Goal: Task Accomplishment & Management: Use online tool/utility

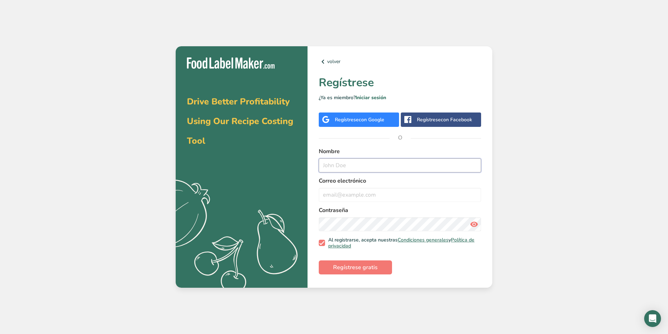
click at [346, 165] on input "text" at bounding box center [400, 166] width 162 height 14
type input "[PERSON_NAME]"
click at [365, 196] on input "email" at bounding box center [400, 195] width 162 height 14
type input "[EMAIL_ADDRESS][DOMAIN_NAME]"
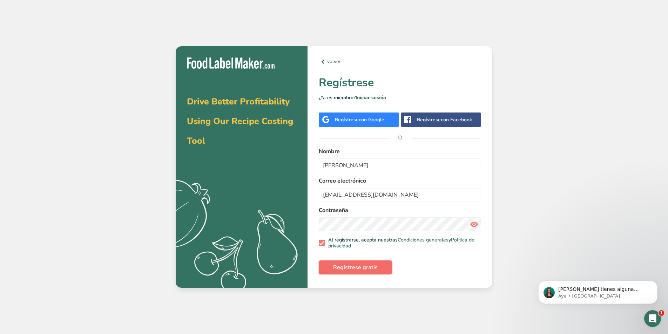
click at [355, 265] on span "Regístrese gratis" at bounding box center [355, 267] width 45 height 8
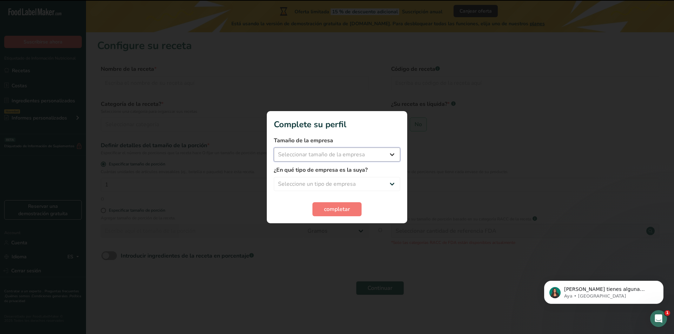
click at [366, 155] on select "Seleccionar tamaño de la empresa Menos de 10 empleados De 10 a 50 empleados De …" at bounding box center [337, 155] width 126 height 14
select select "1"
click at [274, 148] on select "Seleccionar tamaño de la empresa Menos de 10 empleados De 10 a 50 empleados De …" at bounding box center [337, 155] width 126 height 14
click at [331, 185] on select "Seleccione un tipo de empresa Fabricante de alimentos envasados Restaurante y c…" at bounding box center [337, 184] width 126 height 14
select select "5"
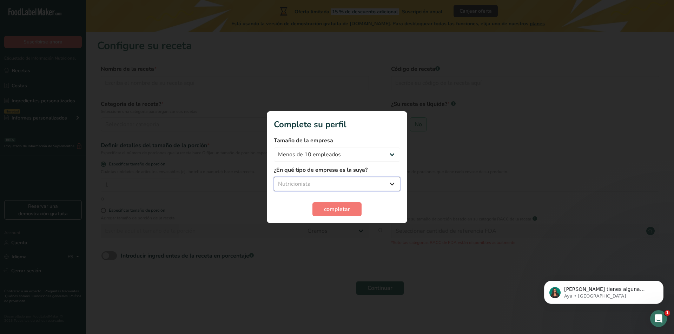
click at [274, 177] on select "Seleccione un tipo de empresa Fabricante de alimentos envasados Restaurante y c…" at bounding box center [337, 184] width 126 height 14
click at [344, 209] on span "completar" at bounding box center [337, 209] width 26 height 8
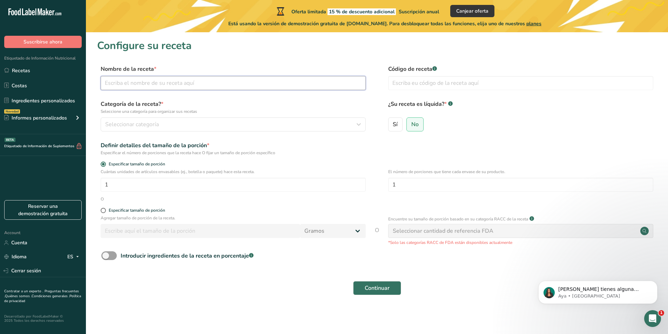
click at [186, 83] on input "text" at bounding box center [233, 83] width 265 height 14
type input "C"
type input "Cereal mix"
click at [175, 123] on div "Seleccionar categoría" at bounding box center [231, 124] width 252 height 8
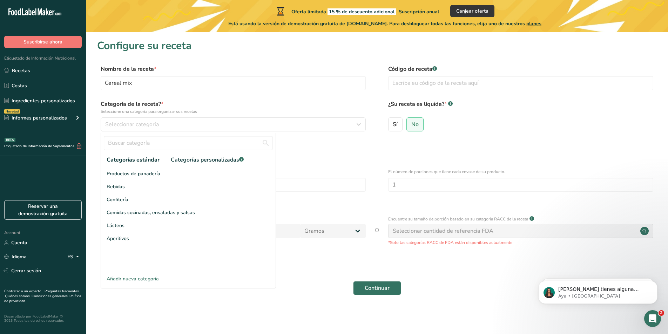
click at [132, 279] on div "Añadir nueva categoría" at bounding box center [188, 278] width 175 height 7
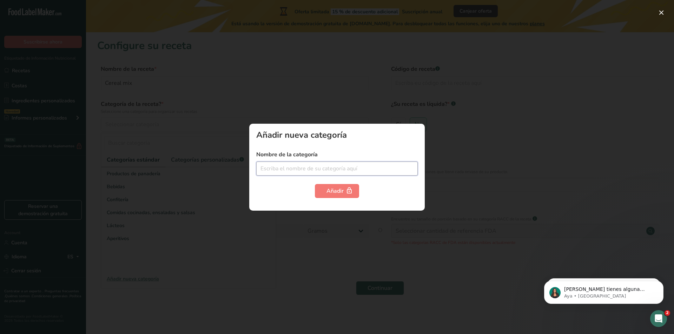
click at [313, 169] on input "text" at bounding box center [336, 169] width 161 height 14
click at [312, 239] on div at bounding box center [337, 167] width 674 height 334
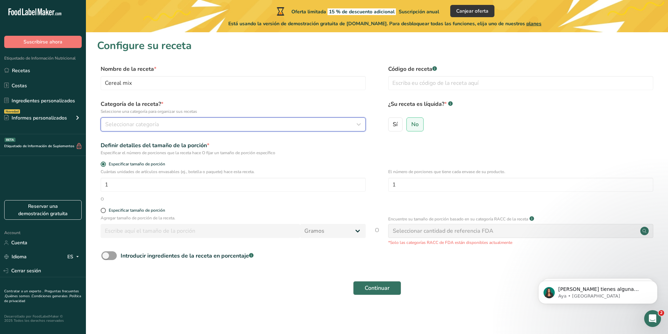
click at [200, 121] on div "Seleccionar categoría" at bounding box center [231, 124] width 252 height 8
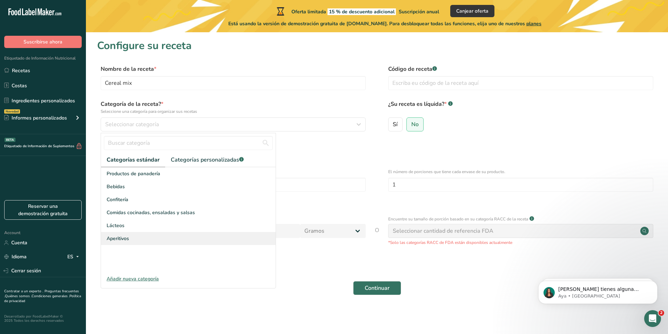
click at [124, 238] on span "Aperitivos" at bounding box center [118, 238] width 22 height 7
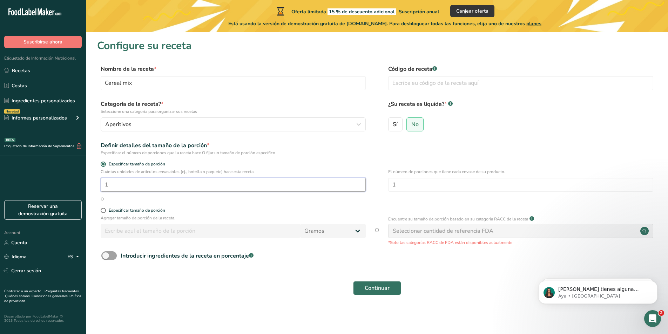
click at [140, 190] on input "1" at bounding box center [233, 185] width 265 height 14
click at [104, 211] on span at bounding box center [103, 210] width 5 height 5
click at [104, 211] on input "Especificar tamaño de porción" at bounding box center [103, 210] width 5 height 5
radio input "true"
radio input "false"
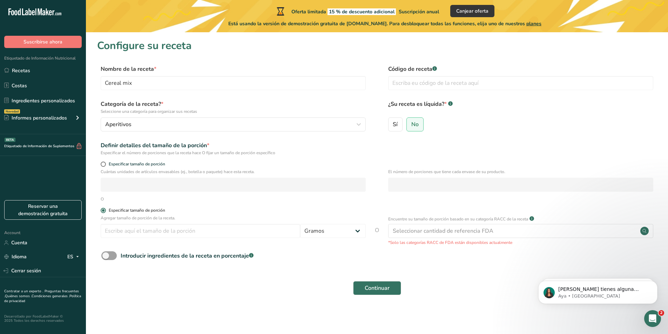
click at [104, 211] on span at bounding box center [103, 210] width 5 height 5
click at [104, 211] on input "Especificar tamaño de porción" at bounding box center [103, 210] width 5 height 5
click at [102, 163] on span at bounding box center [103, 164] width 5 height 5
click at [102, 163] on input "Especificar tamaño de porción" at bounding box center [103, 164] width 5 height 5
radio input "true"
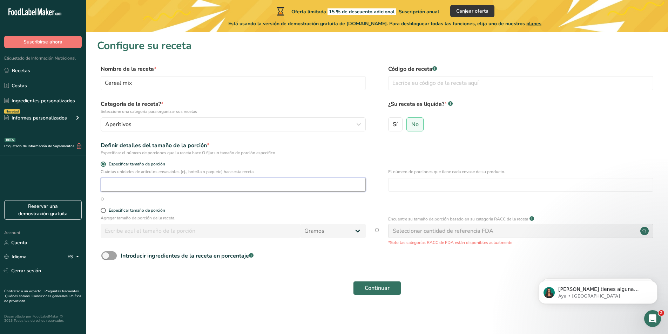
click at [117, 182] on input "number" at bounding box center [233, 185] width 265 height 14
click at [105, 211] on span at bounding box center [103, 210] width 5 height 5
click at [105, 211] on input "Especificar tamaño de porción" at bounding box center [103, 210] width 5 height 5
radio input "true"
radio input "false"
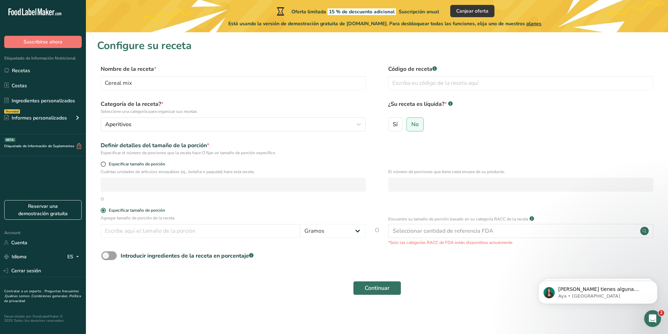
click at [130, 239] on div "Agregar tamaño de porción de la receta. [GEOGRAPHIC_DATA] kg mg mcg libras onza…" at bounding box center [233, 228] width 265 height 27
click at [139, 234] on input "number" at bounding box center [201, 231] width 200 height 14
click at [311, 235] on select "Gramos kg mg mcg libras onza [GEOGRAPHIC_DATA] mL onza líquida [GEOGRAPHIC_DATA…" at bounding box center [333, 231] width 66 height 14
click at [268, 235] on input "number" at bounding box center [201, 231] width 200 height 14
click at [108, 255] on span at bounding box center [108, 256] width 15 height 9
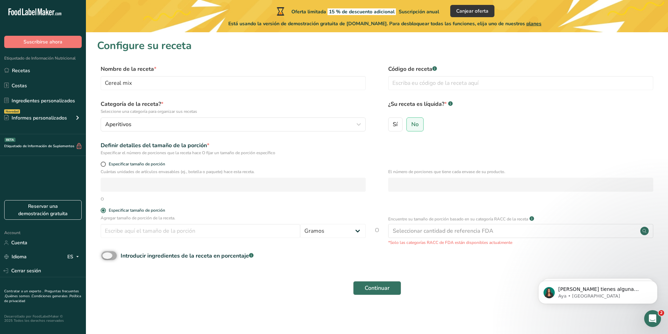
click at [106, 255] on input "Introducir ingredientes de la receta en porcentaje .a-a{fill:#347362;}.b-a{fill…" at bounding box center [103, 256] width 5 height 5
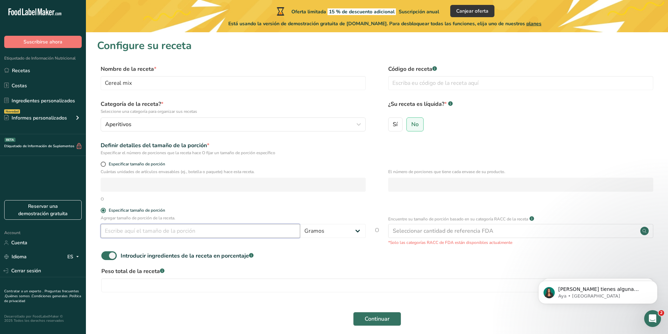
click at [158, 229] on input "number" at bounding box center [201, 231] width 200 height 14
click at [109, 254] on span at bounding box center [108, 256] width 15 height 9
click at [106, 254] on input "Introducir ingredientes de la receta en porcentaje .a-a{fill:#347362;}.b-a{fill…" at bounding box center [103, 256] width 5 height 5
checkbox input "false"
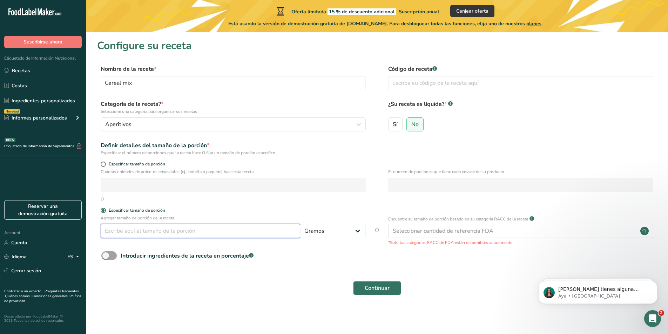
click at [135, 227] on input "number" at bounding box center [201, 231] width 200 height 14
click at [214, 226] on input "25" at bounding box center [201, 231] width 200 height 14
type input "2"
type input "57.4"
click at [399, 125] on label "Sí" at bounding box center [395, 125] width 15 height 14
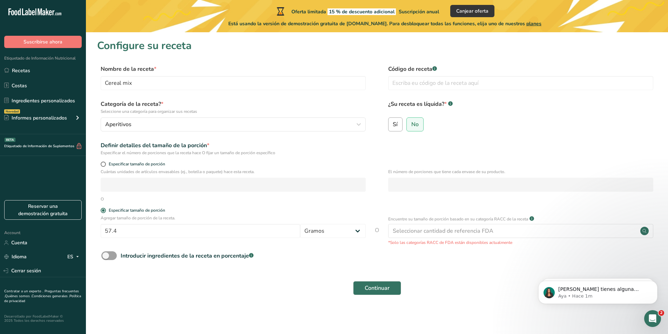
click at [393, 125] on input "Sí" at bounding box center [391, 124] width 5 height 5
radio input "true"
radio input "false"
select select "22"
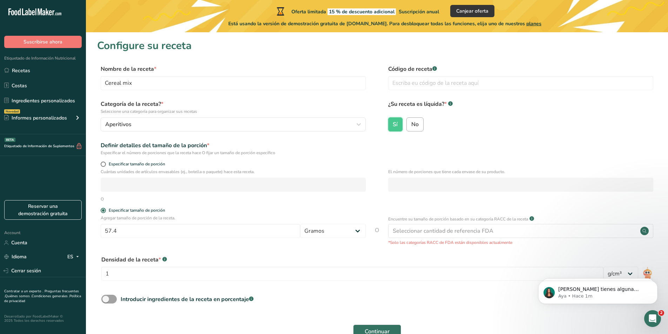
click at [415, 125] on span "No" at bounding box center [415, 124] width 7 height 7
click at [412, 125] on input "No" at bounding box center [409, 124] width 5 height 5
radio input "true"
radio input "false"
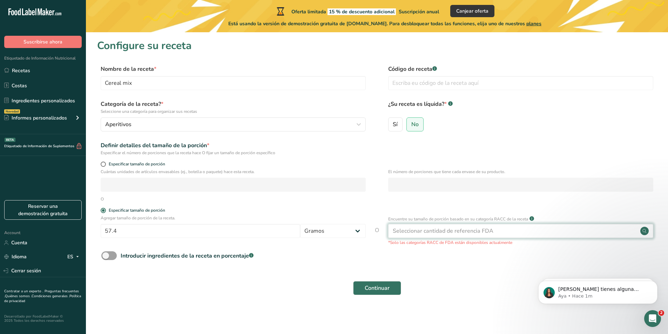
click at [449, 228] on div "Seleccionar cantidad de referencia FDA" at bounding box center [443, 231] width 101 height 8
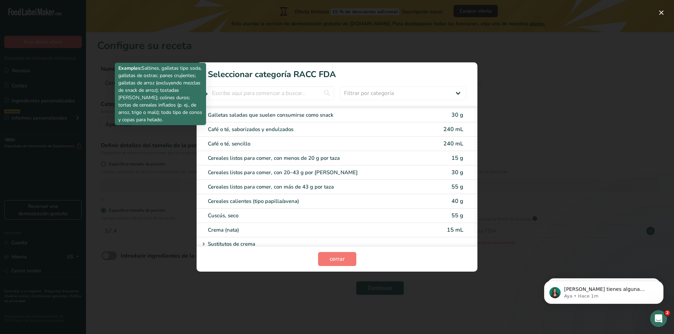
scroll to position [211, 0]
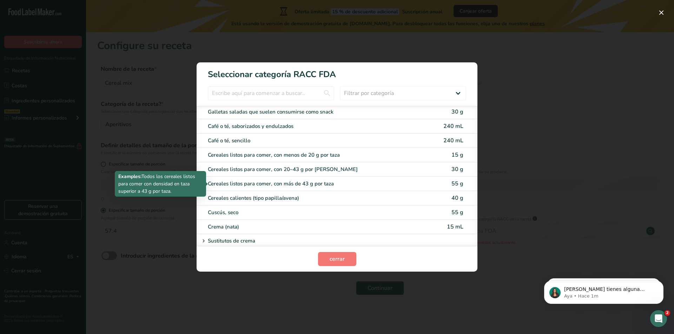
click at [321, 185] on div "Cereales listos para comer, con más de 43 g por taza" at bounding box center [307, 184] width 199 height 8
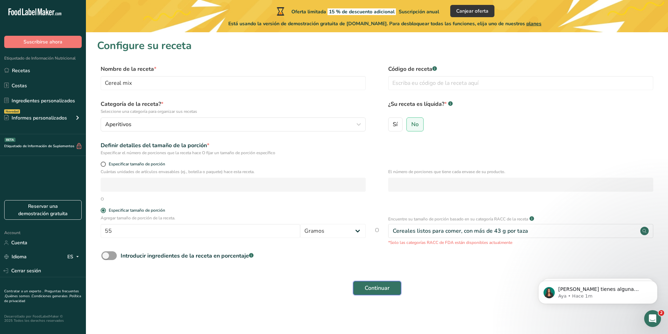
click at [394, 285] on button "Continuar" at bounding box center [377, 288] width 48 height 14
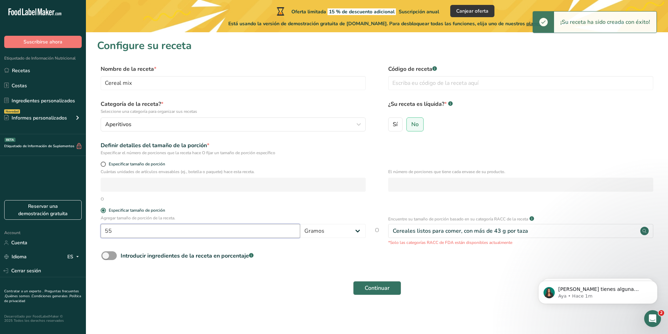
click at [186, 234] on input "55" at bounding box center [201, 231] width 200 height 14
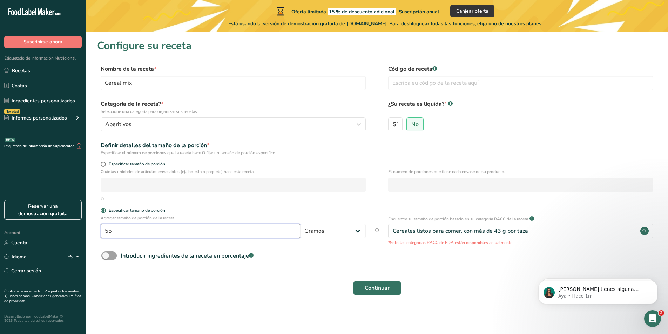
type input "5"
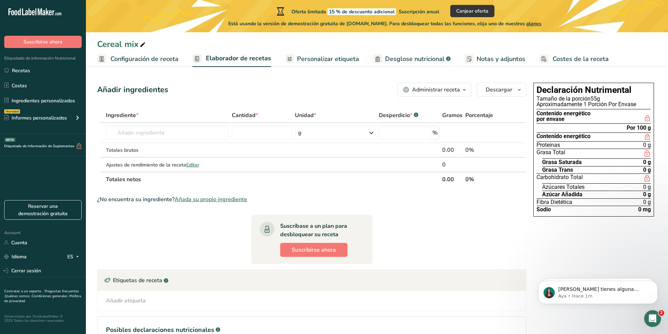
click at [123, 60] on span "Configuración de receta" at bounding box center [145, 58] width 68 height 9
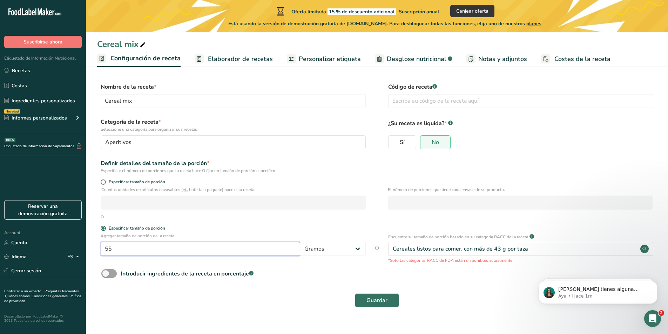
click at [127, 246] on input "55" at bounding box center [201, 249] width 200 height 14
type input "57.4"
click at [386, 304] on span "Guardar" at bounding box center [377, 300] width 21 height 8
click at [451, 251] on div "Seleccionar cantidad de referencia FDA" at bounding box center [443, 249] width 101 height 8
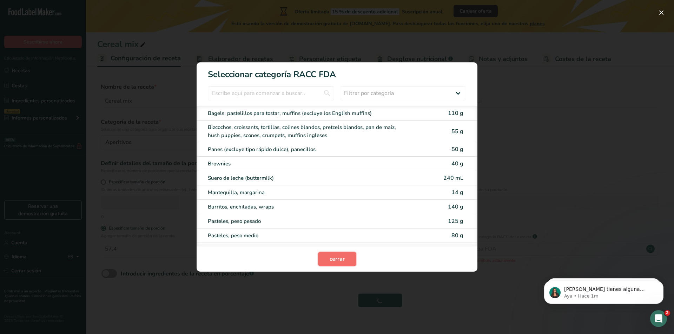
click at [335, 261] on span "cerrar" at bounding box center [336, 259] width 15 height 8
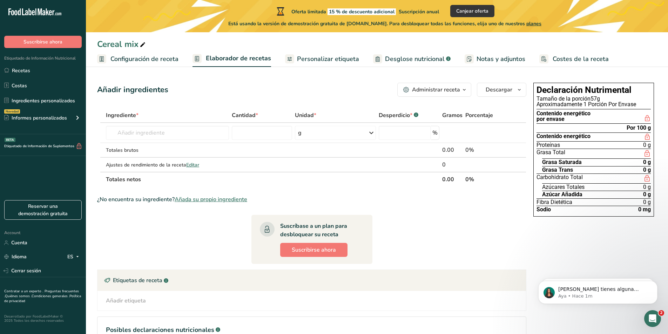
click at [147, 62] on span "Configuración de receta" at bounding box center [145, 58] width 68 height 9
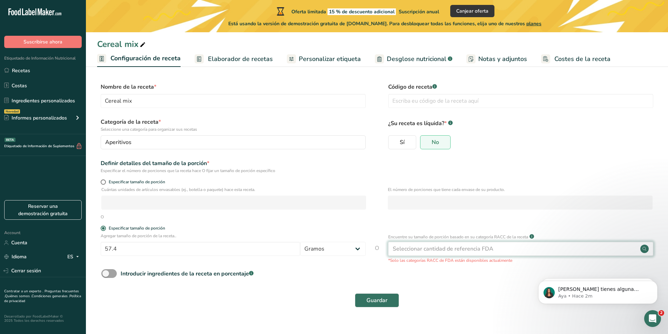
click at [452, 247] on div "Seleccionar cantidad de referencia FDA" at bounding box center [443, 249] width 101 height 8
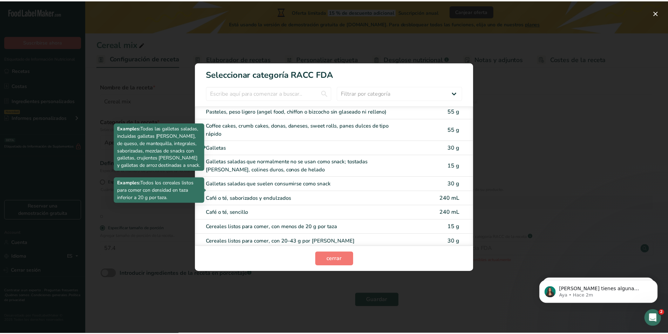
scroll to position [175, 0]
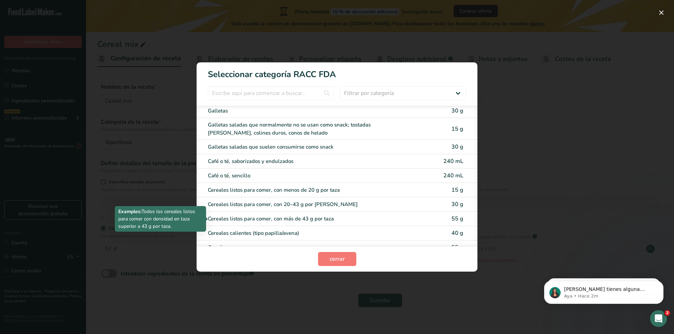
click at [306, 218] on div "Cereales listos para comer, con más de 43 g por taza" at bounding box center [307, 219] width 199 height 8
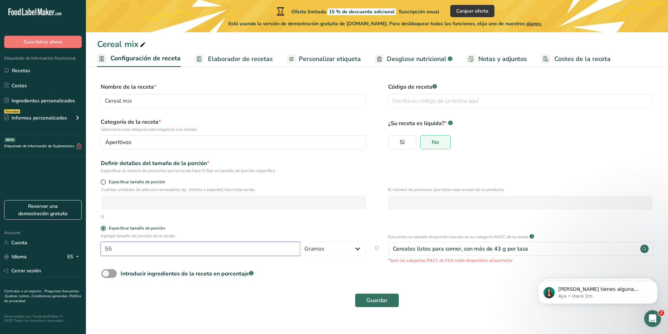
click at [247, 249] on input "55" at bounding box center [201, 249] width 200 height 14
type input "57.4"
click at [371, 299] on span "Guardar" at bounding box center [377, 300] width 21 height 8
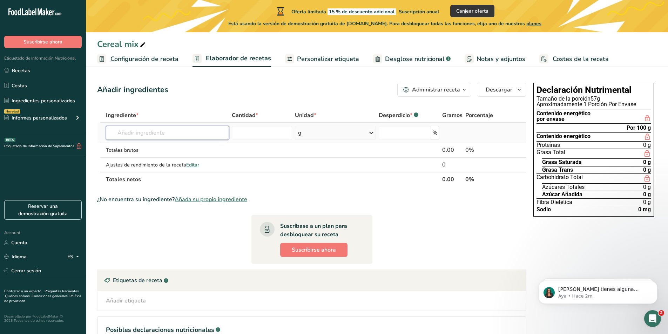
click at [138, 133] on input "text" at bounding box center [167, 133] width 123 height 14
type input "a"
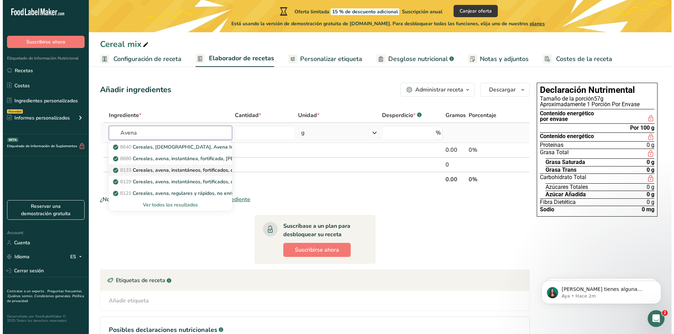
scroll to position [35, 0]
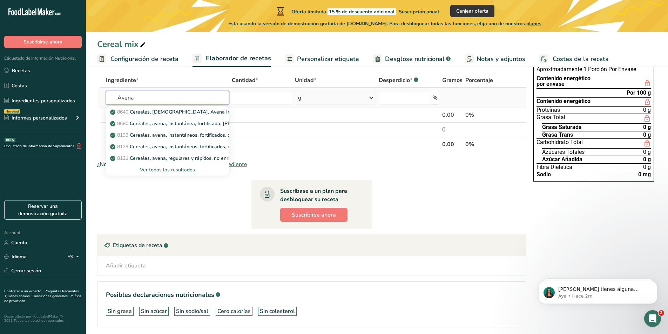
type input "Avena"
click at [181, 172] on div "Ver todos los resultados" at bounding box center [168, 169] width 112 height 7
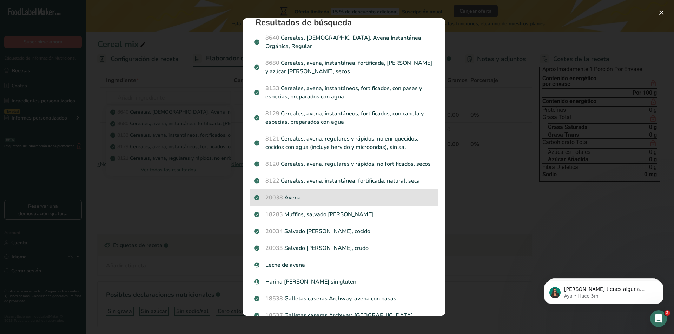
scroll to position [9, 0]
click at [296, 196] on p "20038 [GEOGRAPHIC_DATA]" at bounding box center [344, 198] width 180 height 8
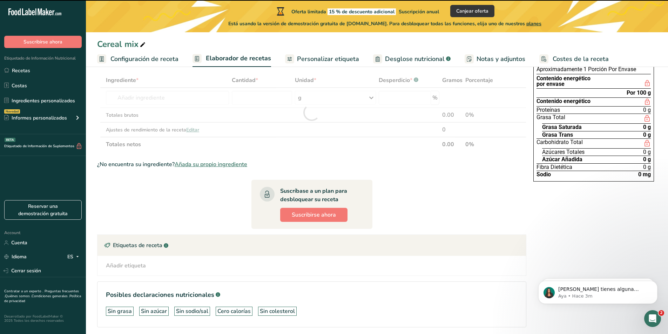
type input "0"
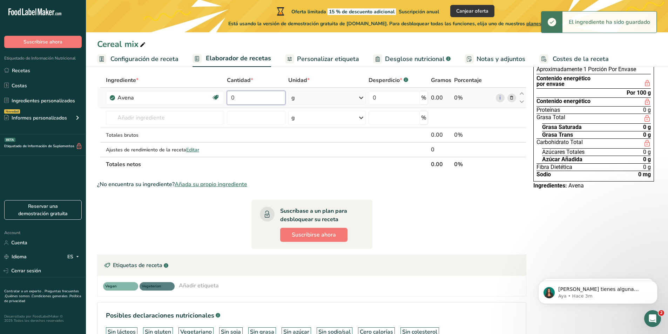
click at [256, 98] on input "0" at bounding box center [256, 98] width 59 height 14
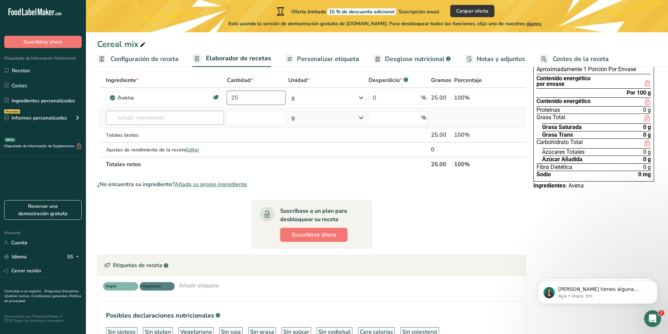
type input "25"
click at [175, 119] on div "Ingrediente * Cantidad * Unidad * Desperdicio * .a-a{fill:#347362;}.b-a{fill:#f…" at bounding box center [311, 122] width 429 height 99
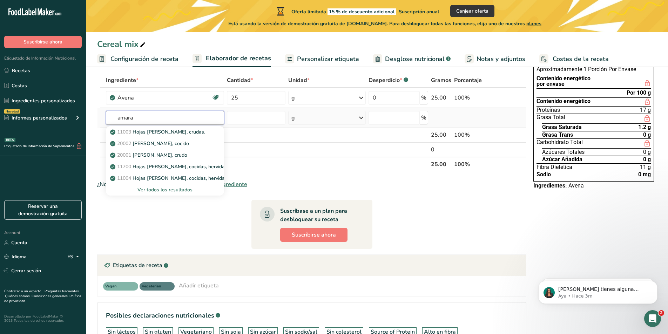
type input "amara"
click at [167, 187] on div "Ver todos los resultados" at bounding box center [165, 189] width 107 height 7
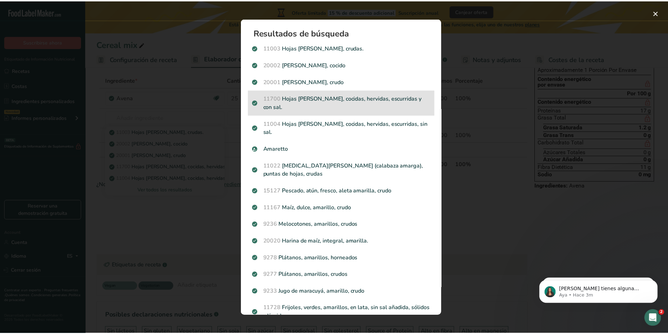
scroll to position [35, 0]
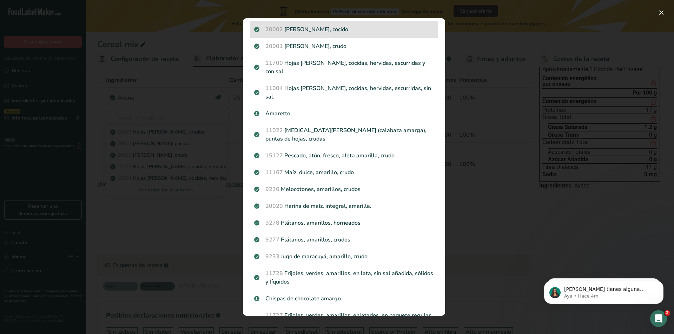
click at [348, 27] on p "20002 [PERSON_NAME], cocido" at bounding box center [344, 29] width 180 height 8
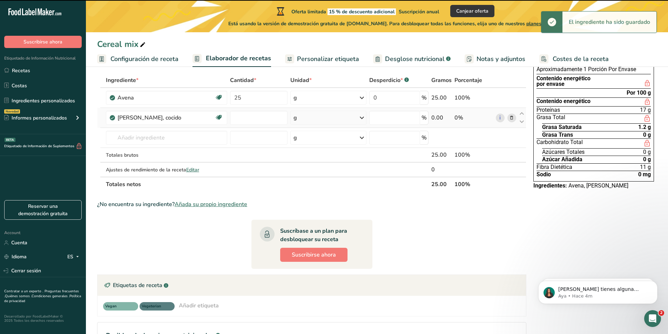
type input "0"
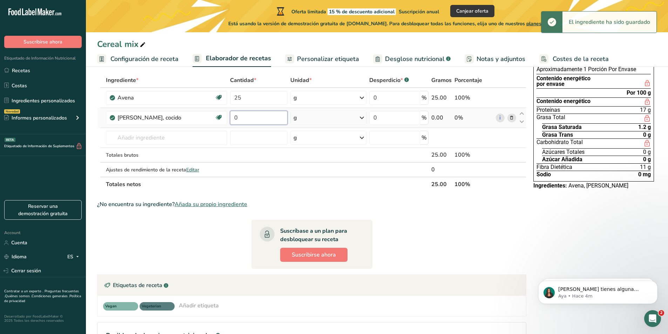
click at [275, 120] on input "0" at bounding box center [259, 118] width 58 height 14
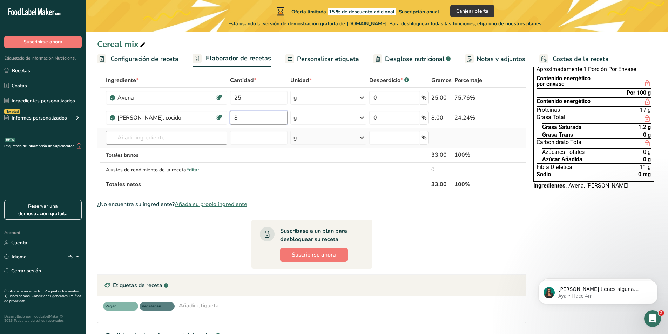
type input "8"
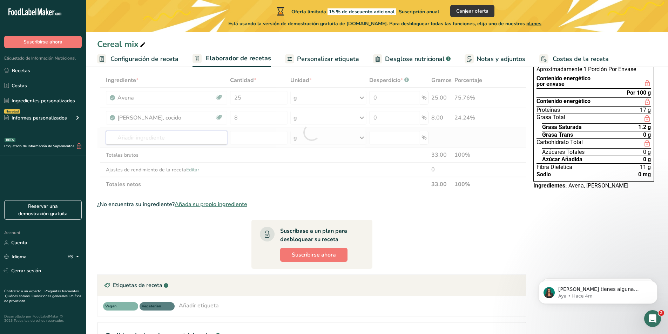
click at [178, 140] on div "Ingrediente * Cantidad * Unidad * Desperdicio * .a-a{fill:#347362;}.b-a{fill:#f…" at bounding box center [311, 132] width 429 height 119
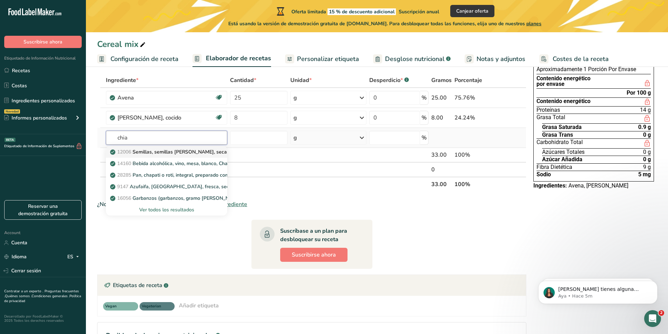
type input "chia"
click at [208, 150] on div "12006 Semillas, semillas [PERSON_NAME], secas." at bounding box center [161, 151] width 99 height 7
type input "Seeds, chia seeds, dried"
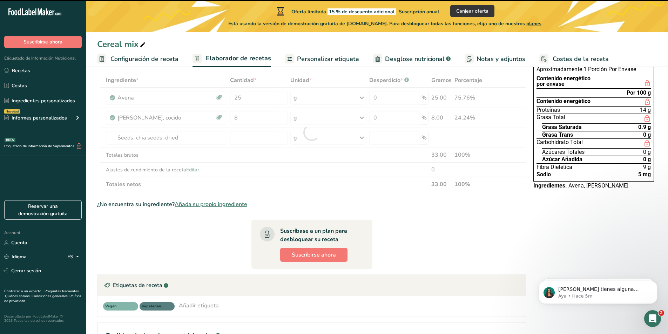
type input "0"
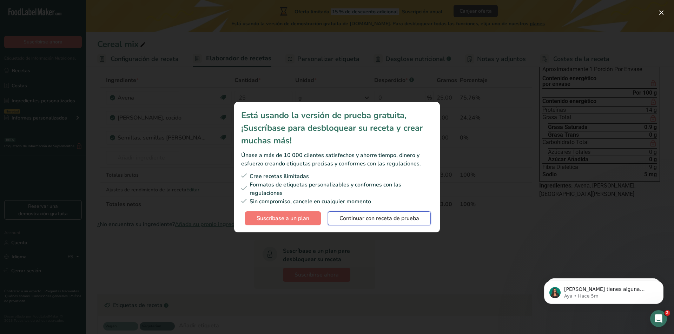
click at [360, 218] on span "Continuar con receta de prueba" at bounding box center [379, 218] width 80 height 8
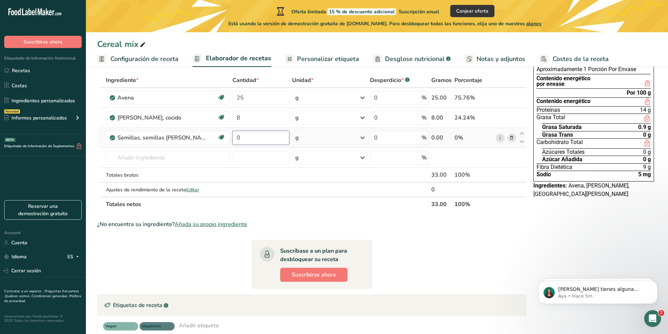
click at [248, 136] on input "0" at bounding box center [261, 138] width 57 height 14
type input "8"
click at [153, 158] on div "Ingrediente * Cantidad * Unidad * Desperdicio * .a-a{fill:#347362;}.b-a{fill:#f…" at bounding box center [311, 142] width 429 height 139
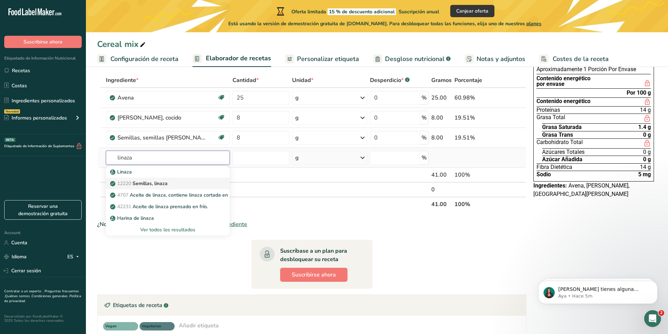
type input "linaza"
click at [194, 182] on div "12220 Semillas, linaza" at bounding box center [162, 183] width 101 height 7
type input "Seeds, flaxseed"
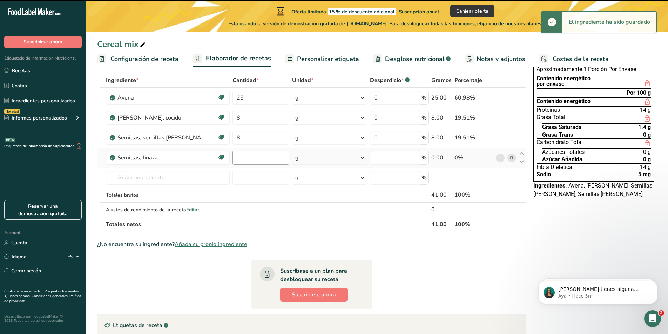
type input "0"
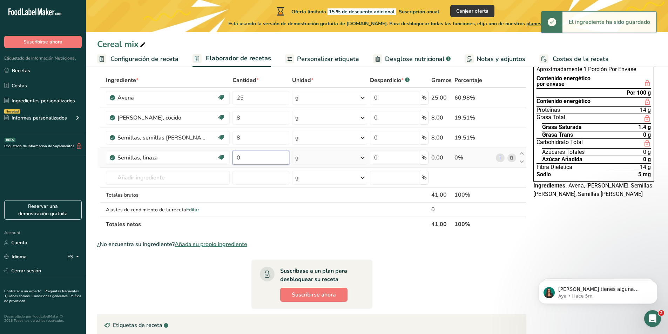
click at [251, 161] on input "0" at bounding box center [261, 158] width 57 height 14
type input "8"
click at [205, 183] on div "Ingrediente * Cantidad * Unidad * Desperdicio * .a-a{fill:#347362;}.b-a{fill:#f…" at bounding box center [311, 152] width 429 height 159
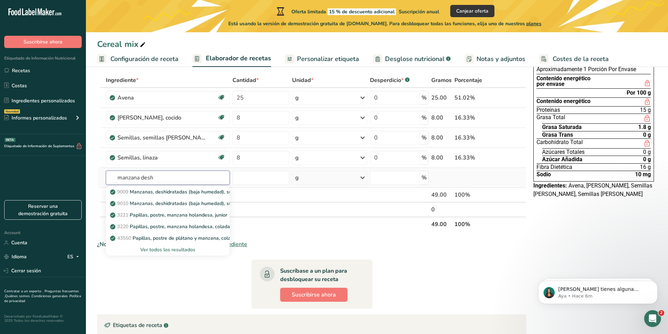
type input "manzana desh"
click at [178, 250] on div "Ver todos los resultados" at bounding box center [168, 249] width 113 height 7
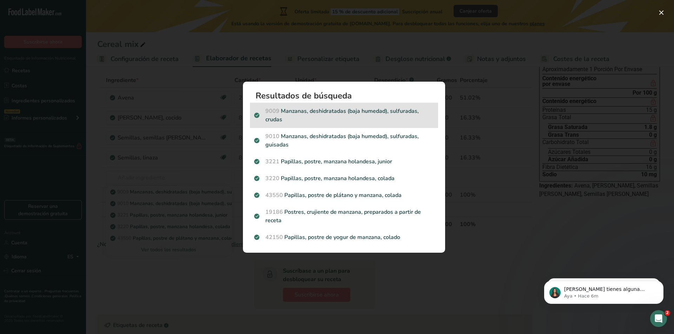
click at [389, 117] on p "9009 Manzanas, deshidratadas (baja humedad), sulfuradas, crudas" at bounding box center [344, 115] width 180 height 17
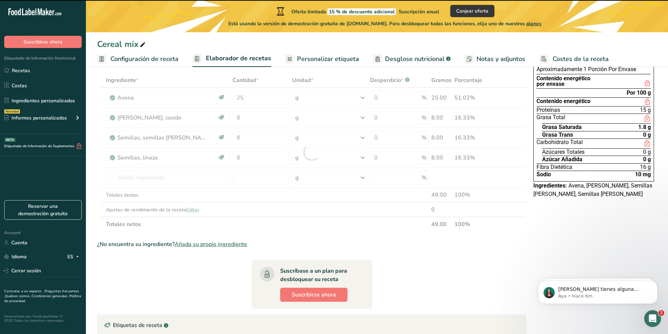
type input "0"
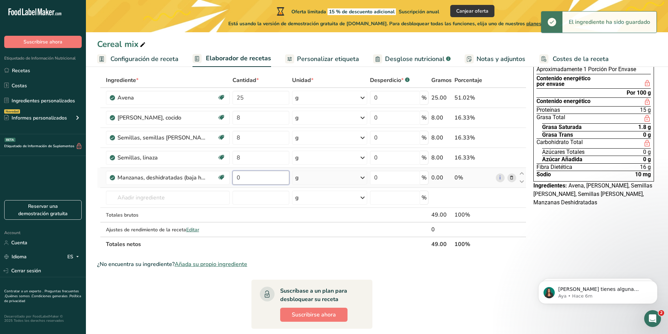
click at [252, 178] on input "0" at bounding box center [261, 178] width 57 height 14
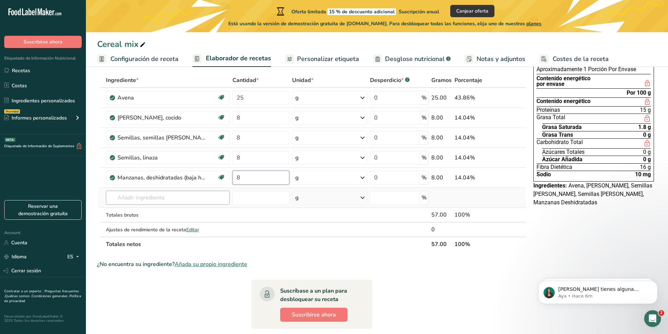
type input "8"
click at [173, 198] on div "Ingrediente * Cantidad * Unidad * Desperdicio * .a-a{fill:#347362;}.b-a{fill:#f…" at bounding box center [311, 162] width 429 height 179
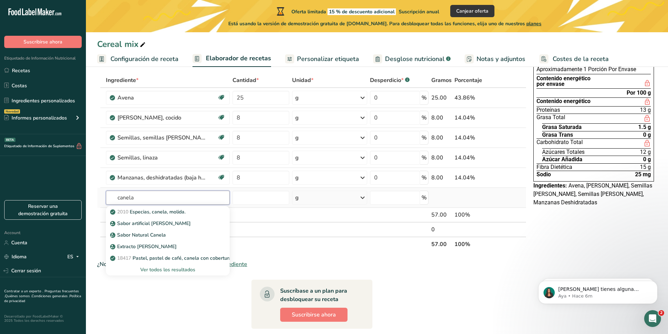
type input "canela"
click at [165, 270] on div "Ver todos los resultados" at bounding box center [168, 269] width 113 height 7
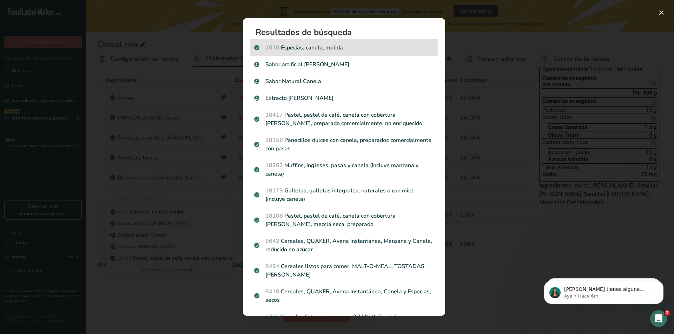
click at [328, 45] on p "2010 Especias, canela, molida." at bounding box center [344, 48] width 180 height 8
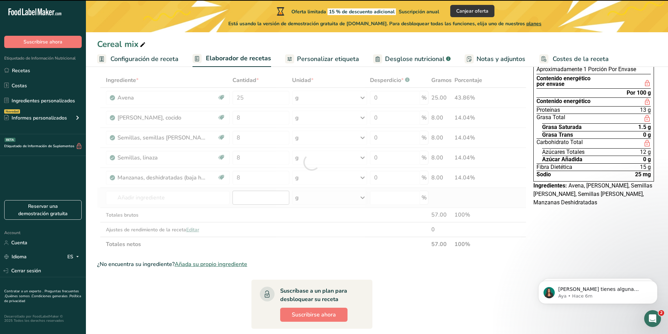
type input "0"
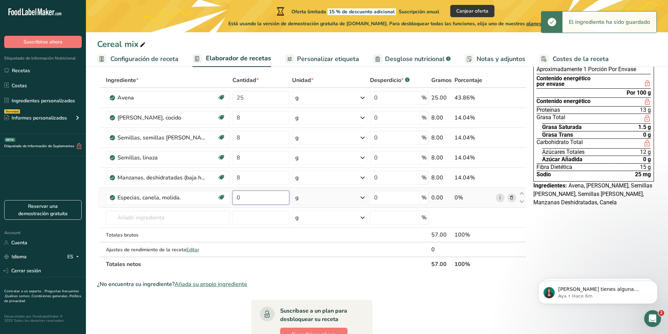
click at [252, 198] on input "0" at bounding box center [261, 198] width 57 height 14
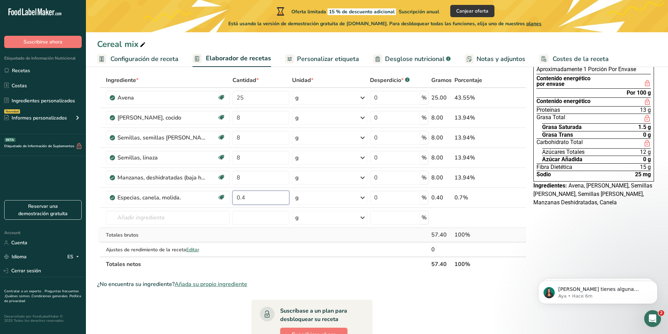
type input "0.4"
click at [259, 239] on div "Ingrediente * Cantidad * Unidad * Desperdicio * .a-a{fill:#347362;}.b-a{fill:#f…" at bounding box center [311, 172] width 429 height 199
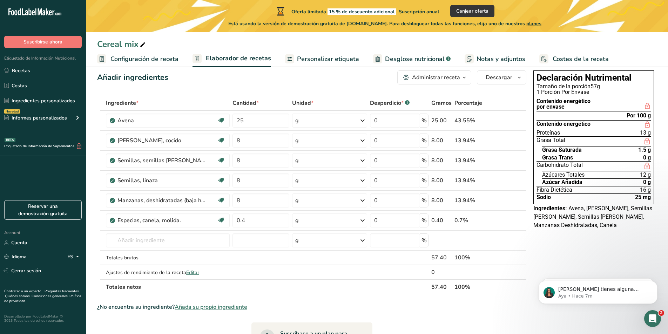
scroll to position [0, 0]
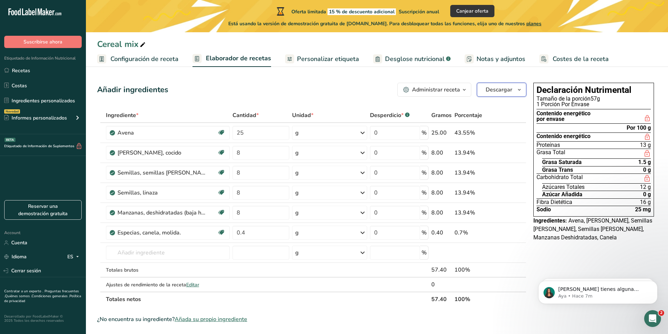
click at [514, 94] on button "Descargar" at bounding box center [501, 90] width 49 height 14
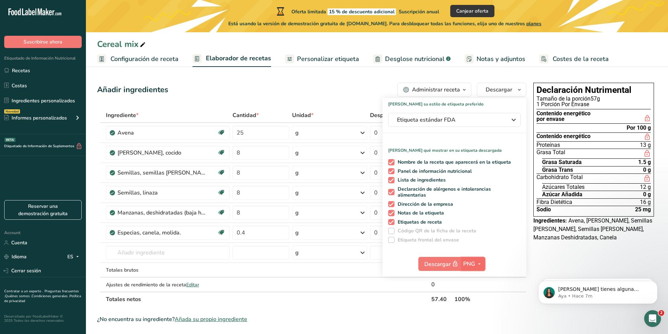
click at [481, 263] on icon "button" at bounding box center [480, 264] width 6 height 9
click at [477, 313] on link "PDF" at bounding box center [474, 313] width 22 height 12
click at [471, 264] on span "PDF" at bounding box center [469, 264] width 11 height 8
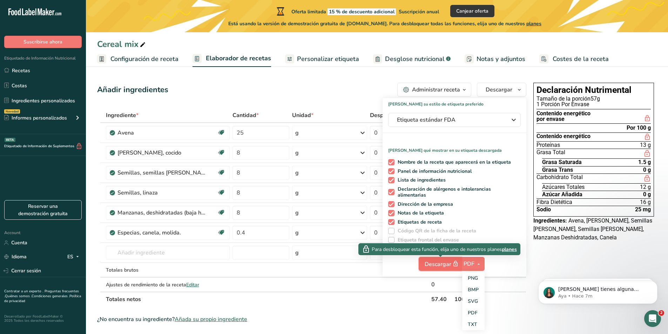
click at [441, 263] on span "Descargar" at bounding box center [442, 264] width 35 height 9
click at [442, 267] on span "Descargar" at bounding box center [442, 264] width 35 height 9
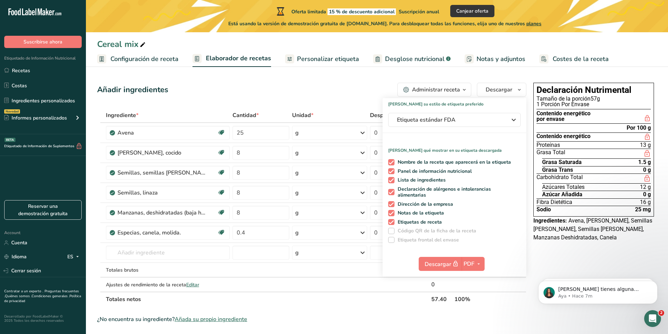
click at [566, 256] on div "Declaración Nutrimental Tamaño de la porción 57g 1 Porción Por Envase Contenido…" at bounding box center [594, 300] width 126 height 441
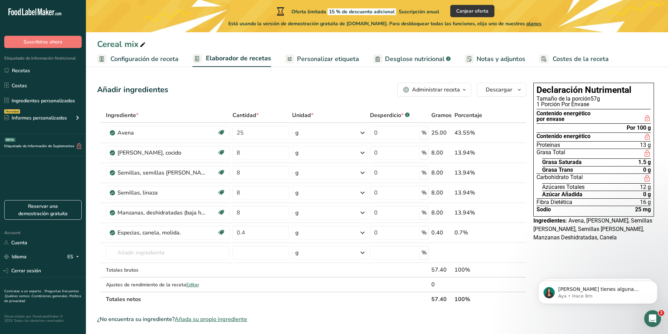
click at [321, 61] on span "Personalizar etiqueta" at bounding box center [328, 58] width 62 height 9
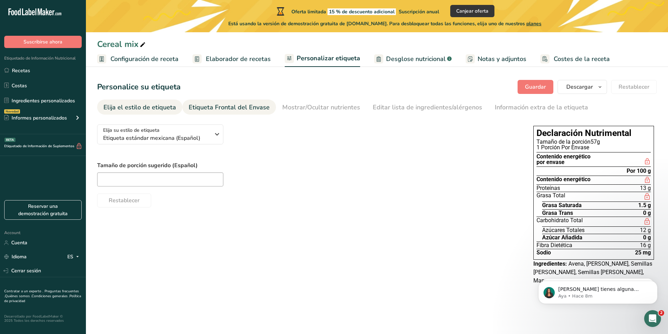
click at [206, 108] on div "Etiqueta Frontal del Envase" at bounding box center [229, 107] width 81 height 9
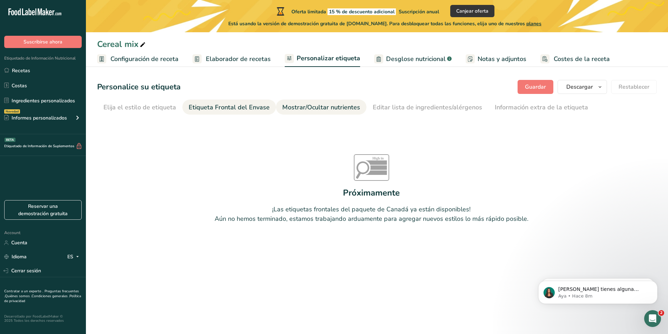
click at [326, 109] on div "Mostrar/Ocultar nutrientes" at bounding box center [321, 107] width 78 height 9
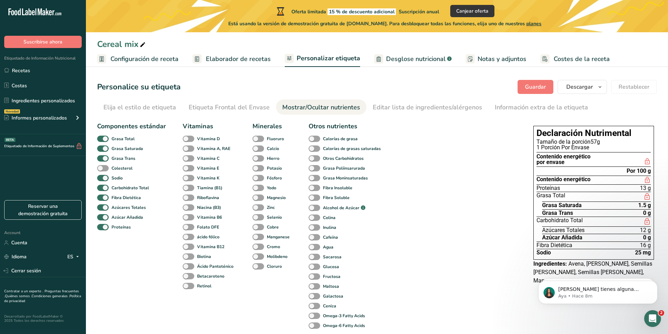
scroll to position [35, 0]
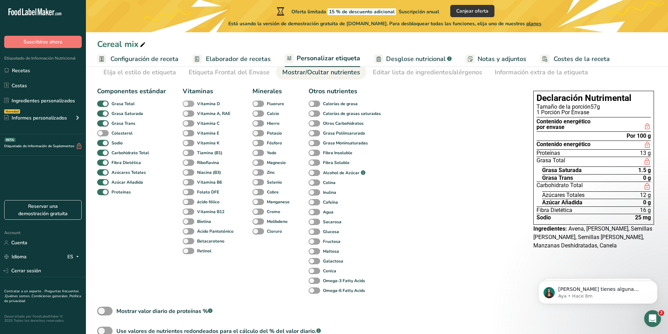
click at [188, 106] on span at bounding box center [189, 104] width 12 height 7
click at [187, 106] on input "Vitamina D" at bounding box center [185, 103] width 5 height 5
checkbox input "true"
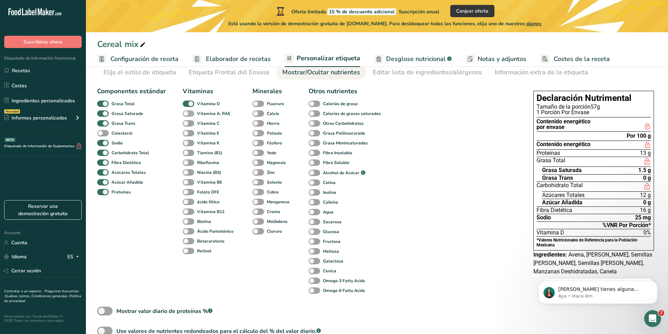
click at [189, 114] on span at bounding box center [189, 114] width 12 height 7
click at [187, 114] on input "Vitamina A, RAE" at bounding box center [185, 113] width 5 height 5
checkbox input "true"
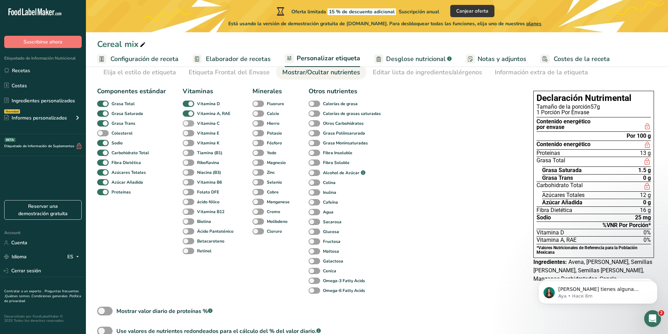
click at [187, 123] on span at bounding box center [189, 123] width 12 height 7
click at [187, 123] on input "Vitamina C" at bounding box center [185, 123] width 5 height 5
checkbox input "true"
click at [187, 131] on span at bounding box center [189, 133] width 12 height 7
click at [187, 131] on input "Vitamina E" at bounding box center [185, 133] width 5 height 5
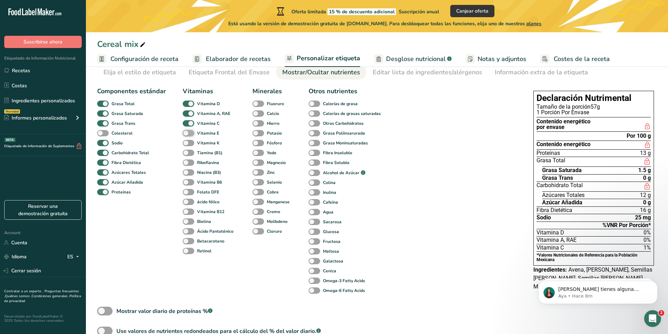
checkbox input "true"
click at [188, 152] on span at bounding box center [189, 153] width 12 height 7
click at [187, 152] on input "Tiamina (B1)" at bounding box center [185, 153] width 5 height 5
checkbox input "true"
click at [189, 184] on span at bounding box center [189, 182] width 12 height 7
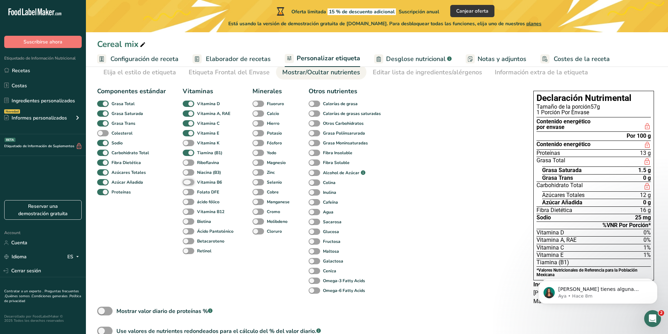
click at [187, 184] on input "Vitamina B6" at bounding box center [185, 182] width 5 height 5
checkbox input "true"
click at [187, 162] on span at bounding box center [189, 163] width 12 height 7
click at [187, 162] on input "Riboflavina" at bounding box center [185, 162] width 5 height 5
checkbox input "true"
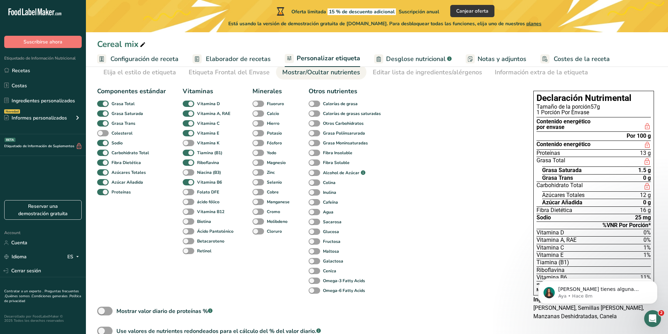
click at [189, 168] on div "Niacina (B3)" at bounding box center [189, 173] width 13 height 10
click at [191, 142] on span at bounding box center [189, 143] width 12 height 7
click at [187, 142] on input "Vitamina K" at bounding box center [185, 143] width 5 height 5
checkbox input "true"
click at [186, 172] on span at bounding box center [189, 172] width 12 height 7
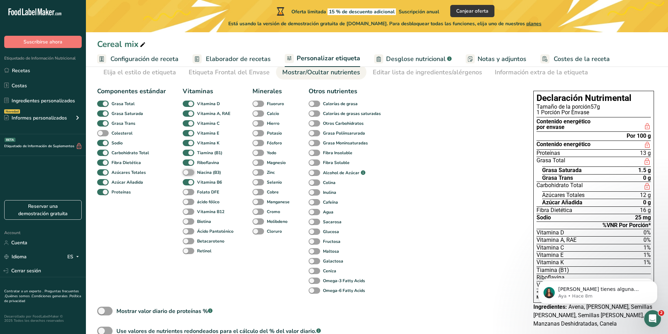
click at [186, 172] on input "Niacina (B3)" at bounding box center [185, 172] width 5 height 5
checkbox input "true"
click at [186, 194] on span at bounding box center [189, 192] width 12 height 7
click at [186, 194] on input "Folato DFE" at bounding box center [185, 192] width 5 height 5
checkbox input "true"
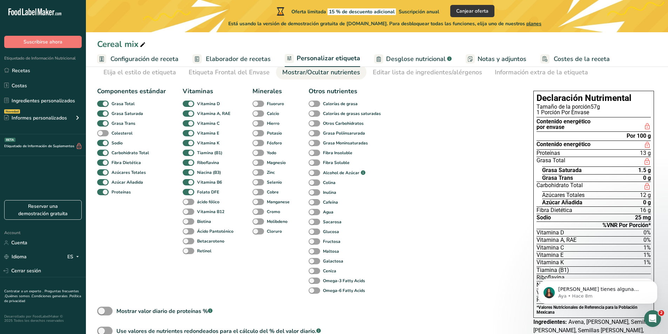
click at [186, 206] on div "ácido fólico" at bounding box center [189, 202] width 13 height 10
click at [186, 214] on span at bounding box center [189, 212] width 12 height 7
click at [186, 214] on input "Vitamina B12" at bounding box center [185, 211] width 5 height 5
checkbox input "true"
drag, startPoint x: 186, startPoint y: 201, endPoint x: 186, endPoint y: 216, distance: 14.4
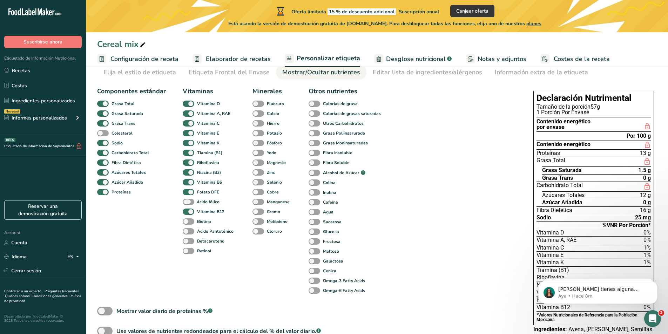
click at [186, 201] on span at bounding box center [189, 202] width 12 height 7
click at [186, 201] on input "ácido fólico" at bounding box center [185, 202] width 5 height 5
checkbox input "true"
click at [186, 220] on span at bounding box center [189, 222] width 12 height 7
click at [186, 220] on input "Biotina" at bounding box center [185, 221] width 5 height 5
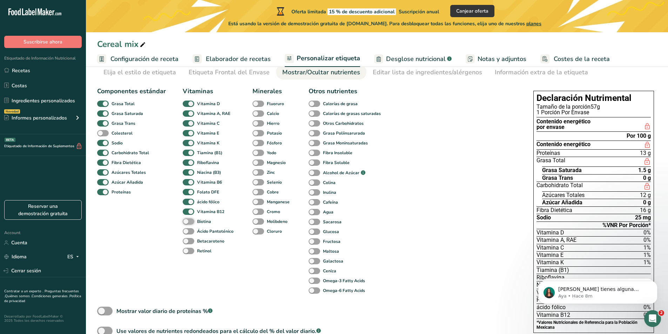
checkbox input "true"
click at [188, 233] on span at bounding box center [189, 231] width 12 height 7
click at [187, 233] on input "Ácido Pantoténico" at bounding box center [185, 231] width 5 height 5
checkbox input "true"
click at [187, 242] on span at bounding box center [189, 241] width 12 height 7
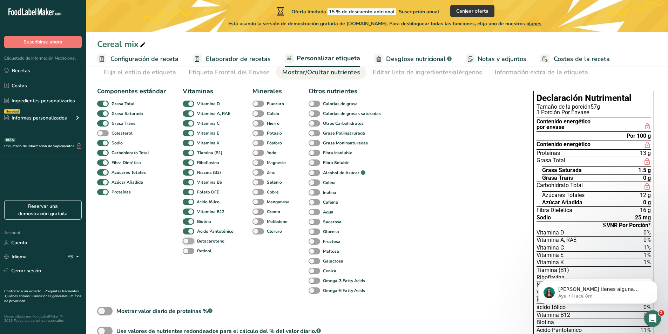
click at [187, 242] on input "Betacaroteno" at bounding box center [185, 241] width 5 height 5
checkbox input "true"
click at [188, 251] on span at bounding box center [189, 251] width 12 height 7
click at [187, 251] on input "Retinol" at bounding box center [185, 251] width 5 height 5
checkbox input "true"
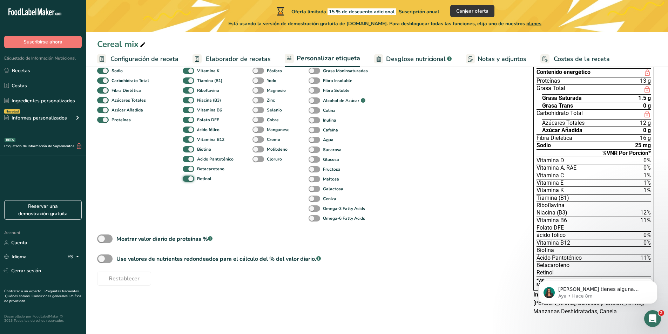
scroll to position [37, 0]
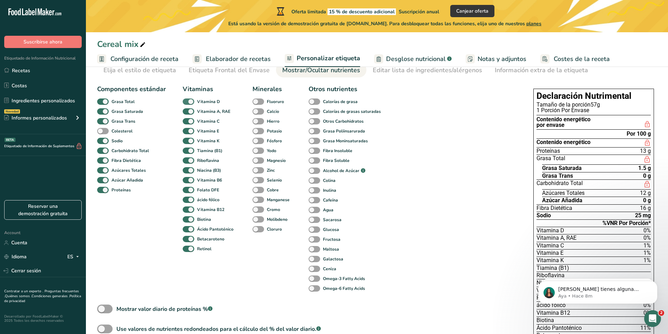
click at [187, 101] on span at bounding box center [189, 102] width 12 height 7
click at [187, 101] on input "Vitamina D" at bounding box center [185, 101] width 5 height 5
checkbox input "false"
click at [185, 111] on span at bounding box center [189, 111] width 12 height 7
click at [185, 111] on input "Vitamina A, RAE" at bounding box center [185, 111] width 5 height 5
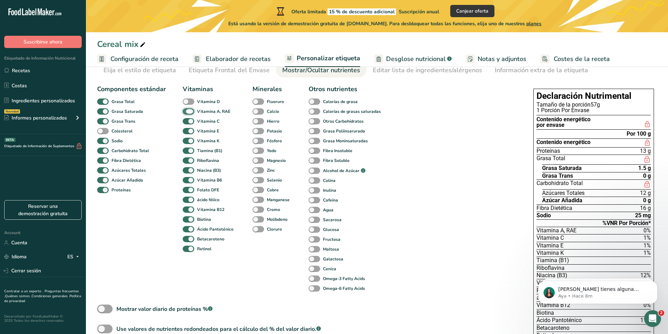
checkbox input "false"
click at [187, 152] on span at bounding box center [189, 151] width 12 height 7
click at [187, 152] on input "Tiamina (B1)" at bounding box center [185, 150] width 5 height 5
checkbox input "false"
click at [188, 161] on span at bounding box center [189, 161] width 12 height 7
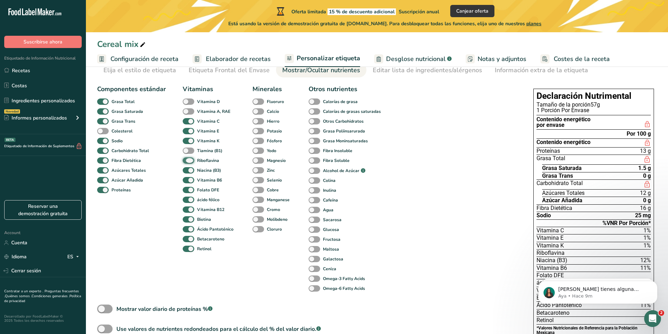
click at [187, 161] on input "Riboflavina" at bounding box center [185, 160] width 5 height 5
checkbox input "false"
click at [185, 189] on span at bounding box center [189, 190] width 12 height 7
click at [185, 189] on input "Folato DFE" at bounding box center [185, 190] width 5 height 5
checkbox input "false"
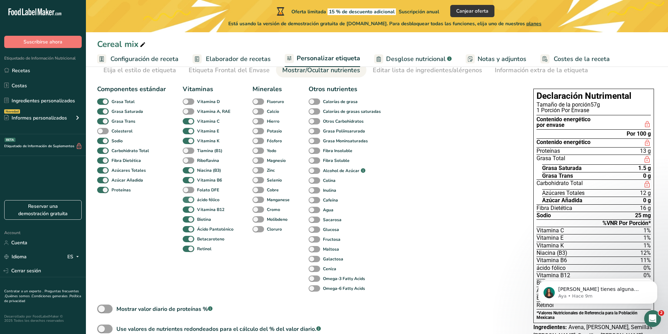
click at [191, 201] on span at bounding box center [189, 200] width 12 height 7
click at [187, 201] on input "ácido fólico" at bounding box center [185, 200] width 5 height 5
checkbox input "false"
click at [191, 212] on span at bounding box center [189, 210] width 12 height 7
click at [187, 212] on input "Vitamina B12" at bounding box center [185, 209] width 5 height 5
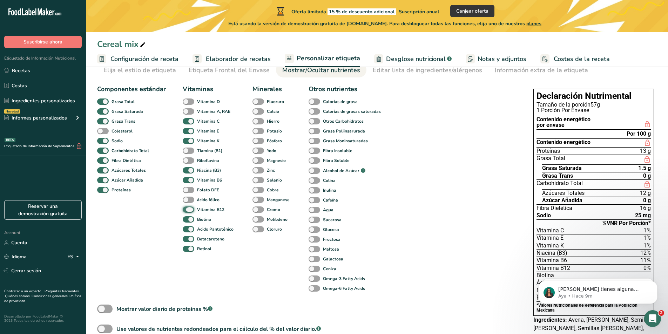
checkbox input "false"
click at [188, 220] on span at bounding box center [189, 219] width 12 height 7
click at [187, 220] on input "Biotina" at bounding box center [185, 219] width 5 height 5
checkbox input "false"
click at [189, 237] on span at bounding box center [189, 239] width 12 height 7
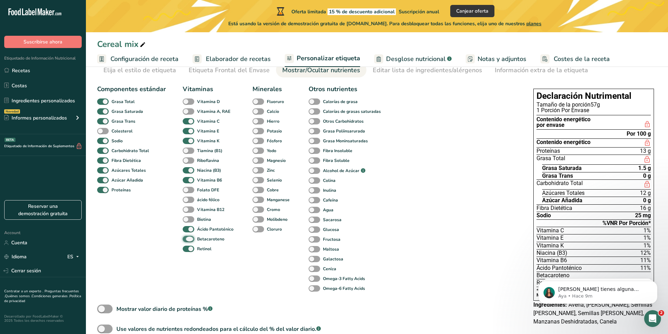
click at [187, 237] on input "Betacaroteno" at bounding box center [185, 239] width 5 height 5
checkbox input "false"
click at [189, 251] on span at bounding box center [189, 249] width 12 height 7
click at [187, 251] on input "Retinol" at bounding box center [185, 249] width 5 height 5
checkbox input "false"
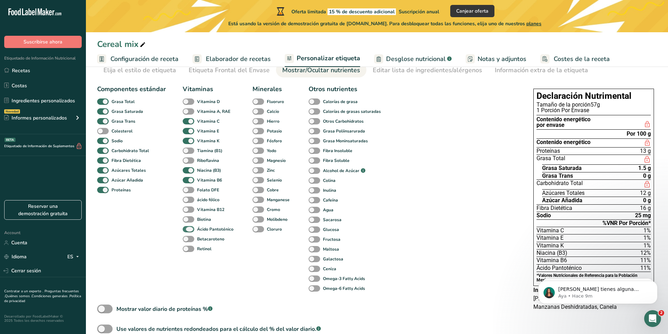
click at [191, 231] on span at bounding box center [189, 229] width 12 height 7
click at [187, 231] on input "Ácido Pantoténico" at bounding box center [185, 229] width 5 height 5
checkbox input "false"
click at [107, 133] on span at bounding box center [103, 131] width 12 height 7
click at [102, 133] on input "Colesterol" at bounding box center [99, 131] width 5 height 5
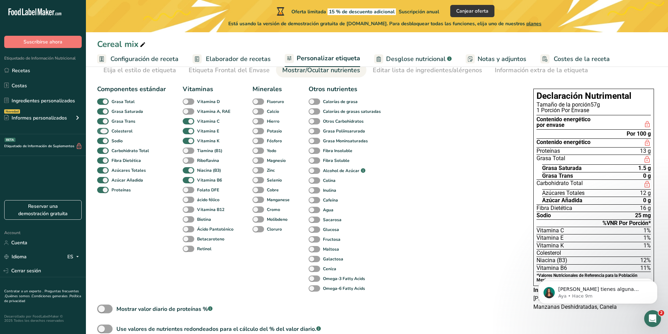
click at [107, 133] on span at bounding box center [103, 131] width 12 height 7
click at [102, 133] on input "Colesterol" at bounding box center [99, 131] width 5 height 5
checkbox input "false"
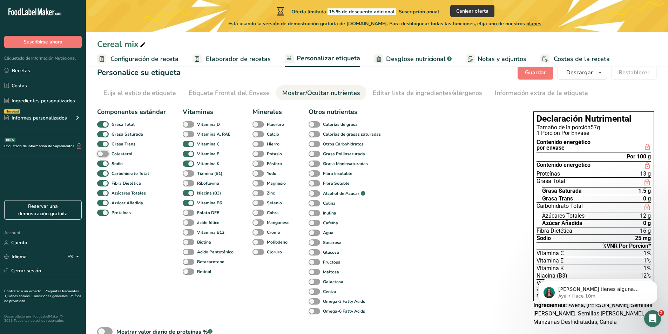
scroll to position [2, 0]
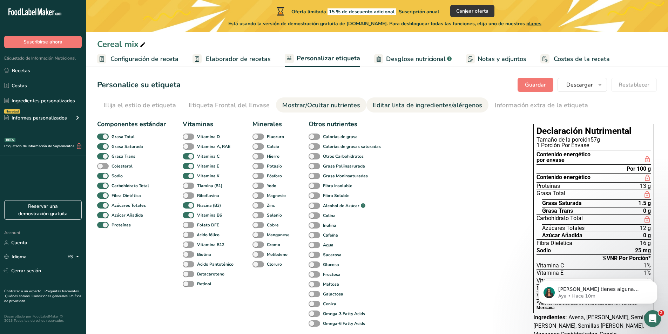
click at [420, 104] on div "Editar lista de ingredientes/alérgenos" at bounding box center [427, 105] width 109 height 9
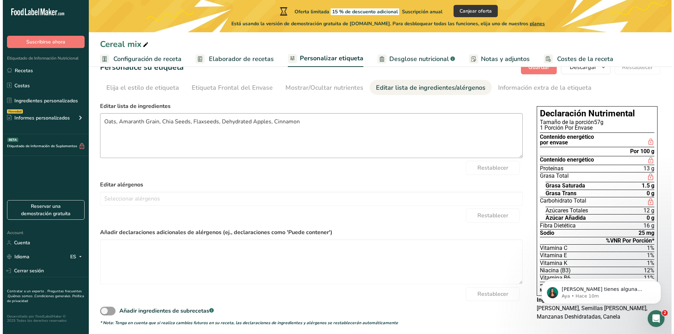
scroll to position [25, 0]
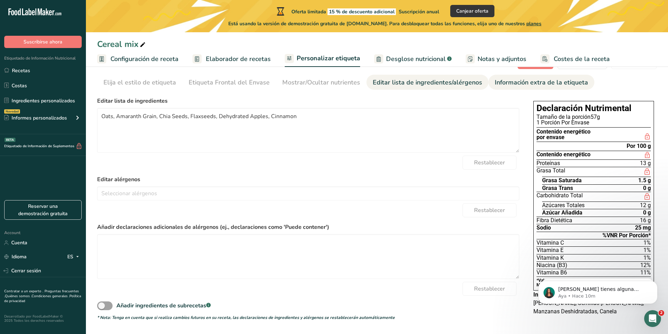
click at [495, 80] on div "Información extra de la etiqueta" at bounding box center [541, 82] width 93 height 9
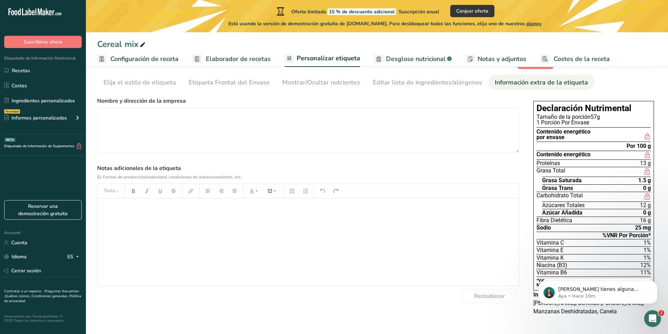
click at [418, 60] on span "Desglose nutricional" at bounding box center [416, 58] width 60 height 9
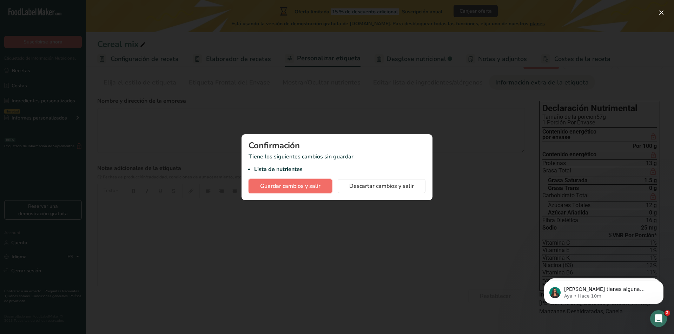
click at [312, 189] on span "Guardar cambios y salir" at bounding box center [290, 186] width 60 height 8
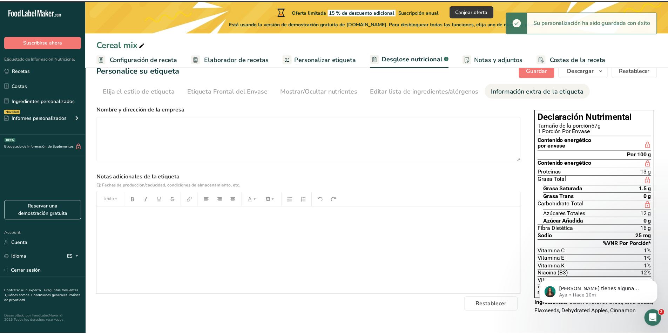
scroll to position [16, 0]
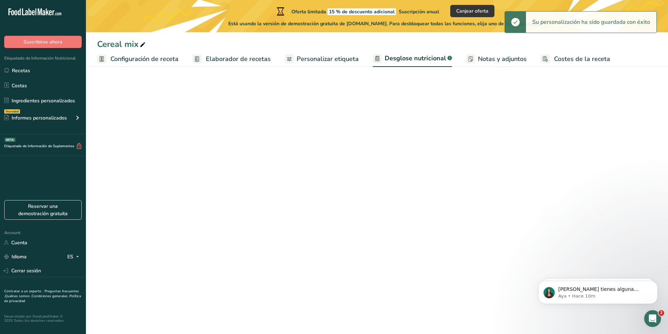
select select "Calories"
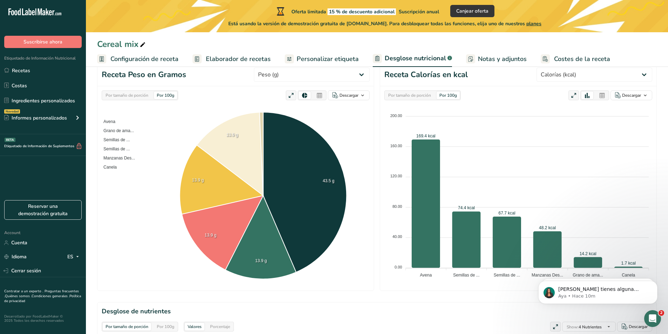
scroll to position [0, 0]
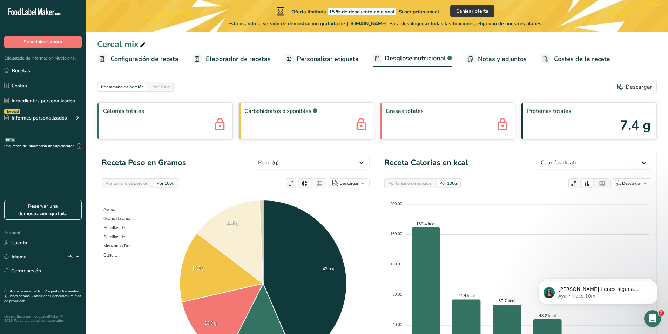
click at [486, 59] on span "Notas y adjuntos" at bounding box center [502, 58] width 49 height 9
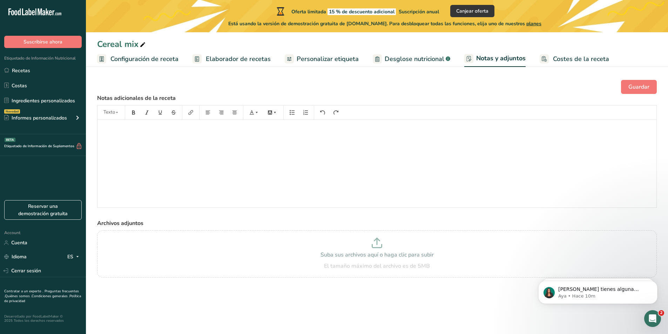
click at [562, 54] on span "Costes de la receta" at bounding box center [581, 58] width 56 height 9
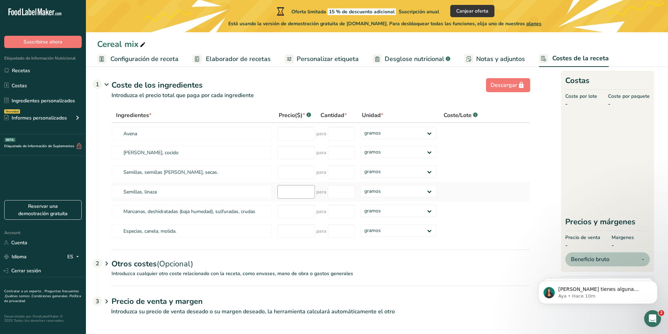
scroll to position [6, 0]
click at [489, 55] on span "Notas y adjuntos" at bounding box center [500, 58] width 49 height 9
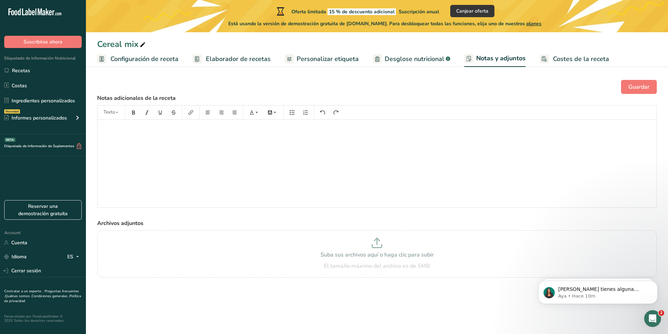
click at [416, 56] on span "Desglose nutricional" at bounding box center [415, 58] width 60 height 9
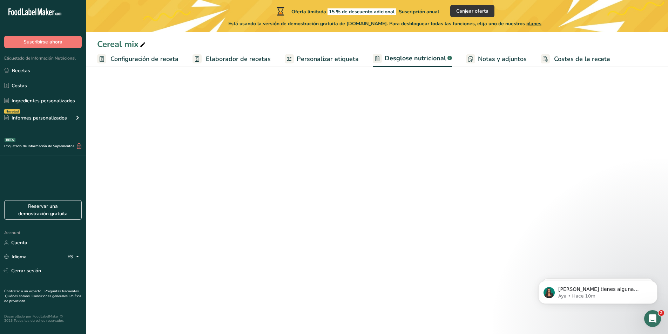
select select "Calories"
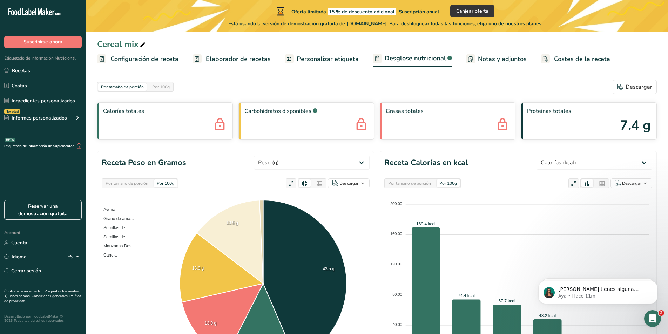
click at [335, 56] on span "Personalizar etiqueta" at bounding box center [328, 58] width 62 height 9
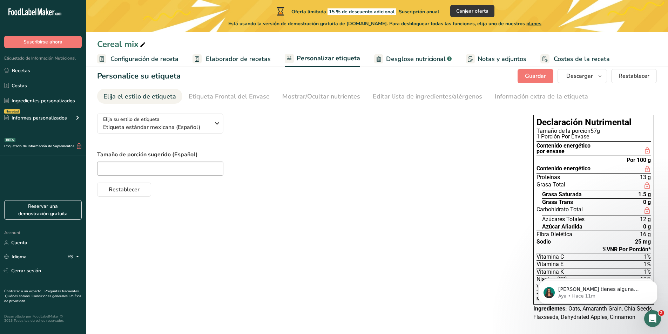
scroll to position [16, 0]
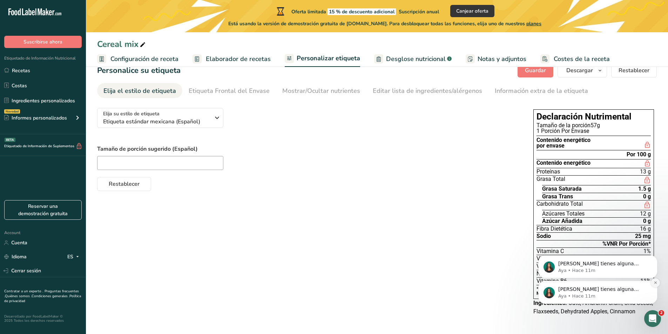
click at [655, 285] on icon "Dismiss notification" at bounding box center [656, 283] width 4 height 4
click at [655, 285] on icon "Dismiss notification" at bounding box center [655, 283] width 3 height 3
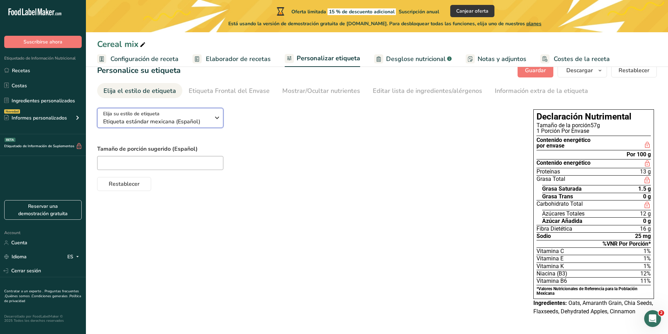
click at [196, 119] on span "Etiqueta estándar mexicana (Español)" at bounding box center [156, 122] width 107 height 8
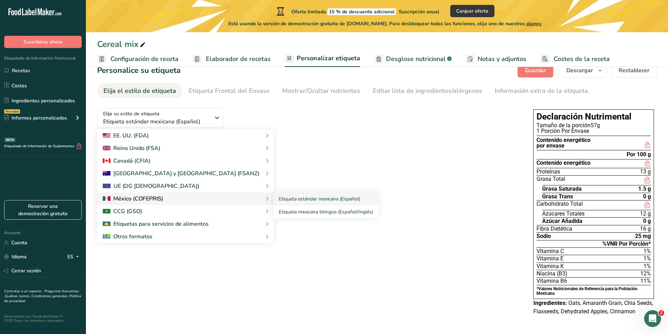
click at [147, 199] on div at bounding box center [133, 199] width 60 height 8
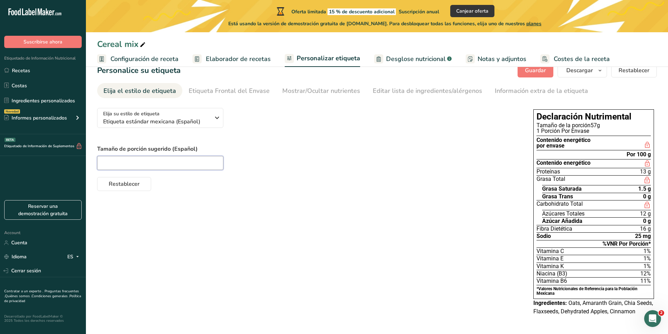
click at [190, 166] on input "text" at bounding box center [160, 163] width 126 height 14
click at [346, 185] on div "Restablecer" at bounding box center [308, 182] width 422 height 17
